Goal: Task Accomplishment & Management: Complete application form

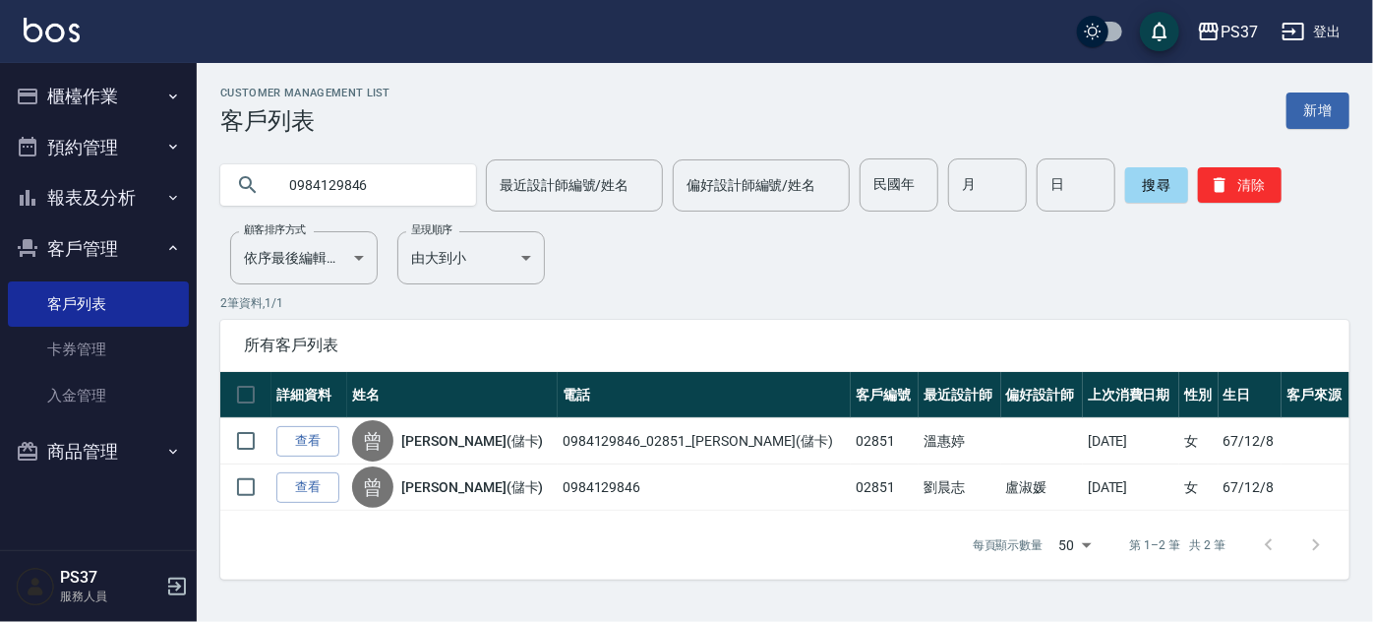
drag, startPoint x: 0, startPoint y: 0, endPoint x: 822, endPoint y: 267, distance: 864.3
click at [817, 268] on div "Customer Management List 客戶列表 新增 0984129846 最近設計師編號/姓名 最近設計師編號/姓名 偏好設計師編號/姓名 偏好…" at bounding box center [785, 333] width 1176 height 493
drag, startPoint x: 888, startPoint y: 209, endPoint x: 896, endPoint y: 194, distance: 17.6
click at [888, 209] on input "民國年" at bounding box center [899, 184] width 79 height 53
type input "85"
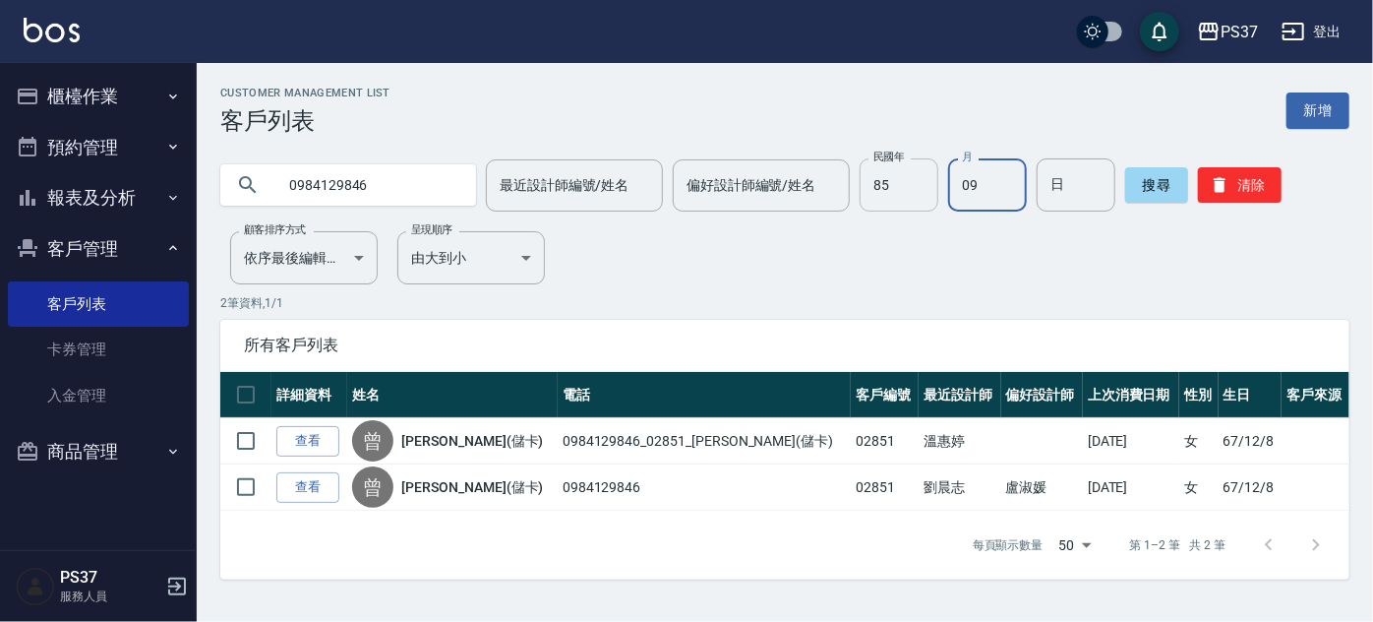
type input "09"
type input "11"
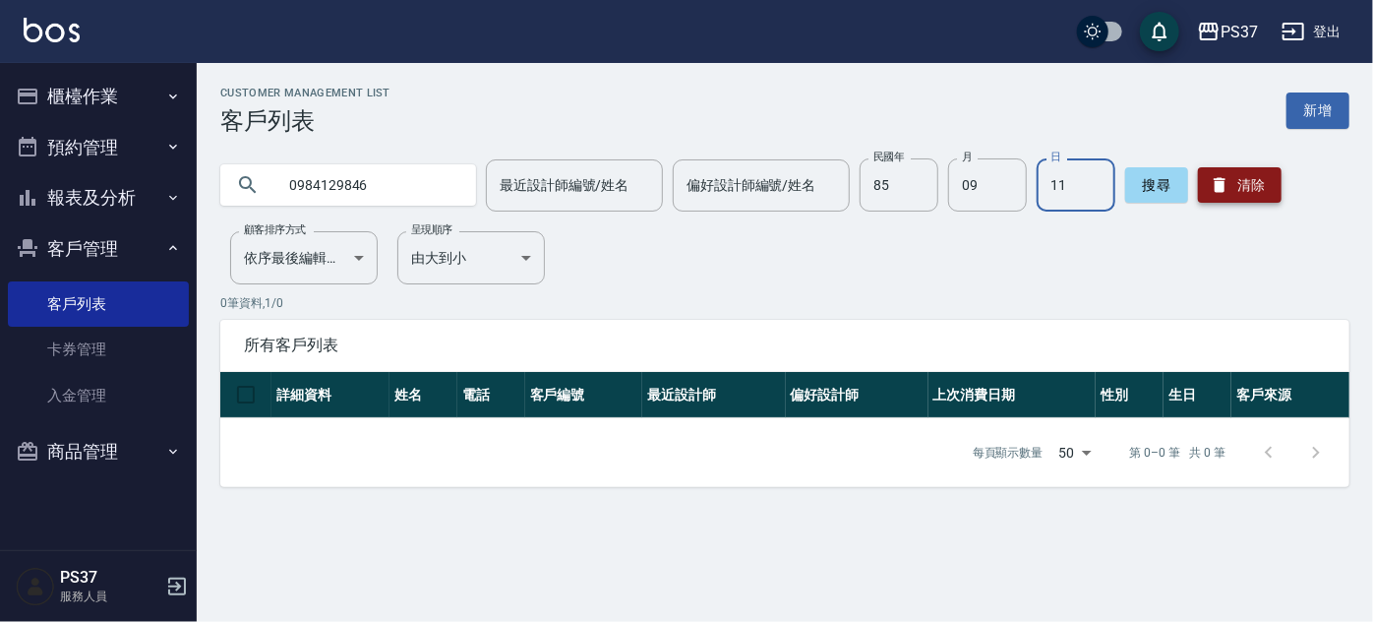
click at [1212, 202] on button "清除" at bounding box center [1240, 184] width 84 height 35
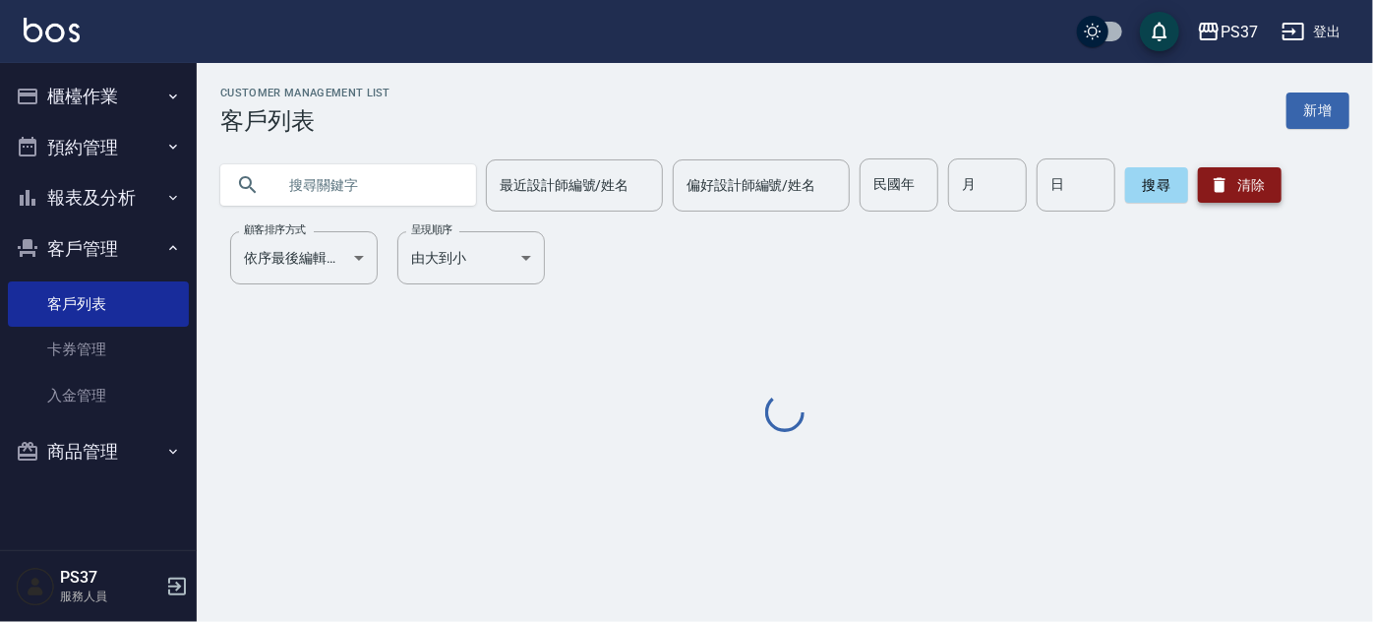
click at [1245, 181] on button "清除" at bounding box center [1240, 184] width 84 height 35
click at [910, 199] on input "民國年" at bounding box center [899, 184] width 79 height 53
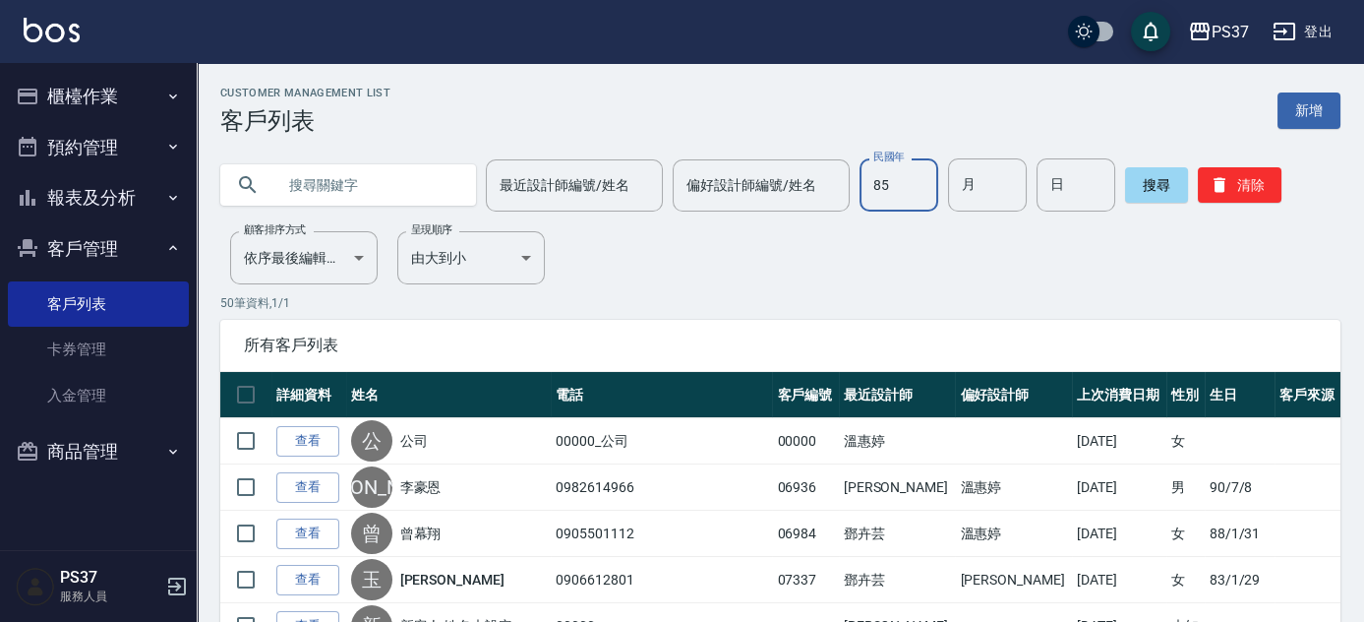
type input "85"
type input "09"
type input "11"
